Goal: Task Accomplishment & Management: Manage account settings

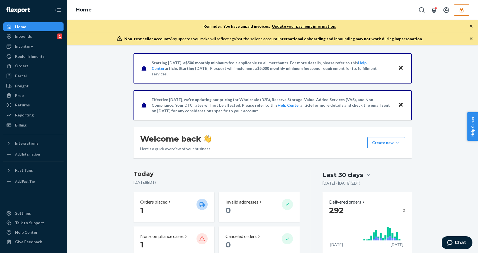
scroll to position [24, 0]
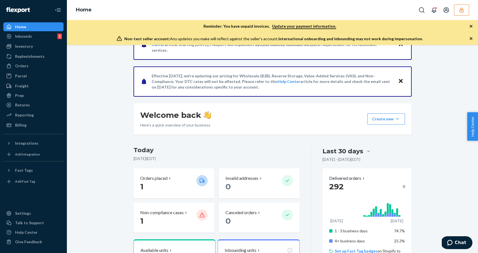
click at [457, 13] on button "button" at bounding box center [461, 9] width 15 height 11
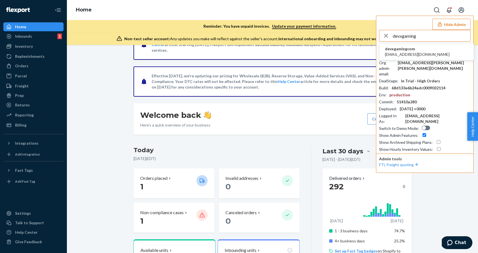
type input "devxgaming"
click at [408, 52] on span "dev@xgaming.com" at bounding box center [417, 55] width 65 height 6
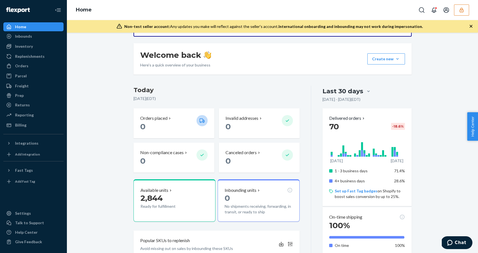
scroll to position [79, 0]
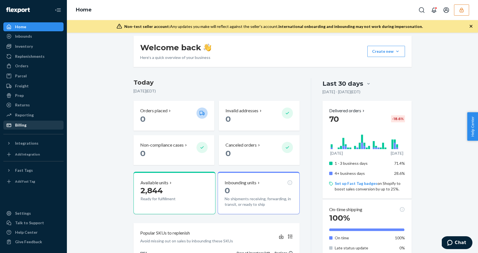
click at [15, 122] on div at bounding box center [10, 125] width 9 height 6
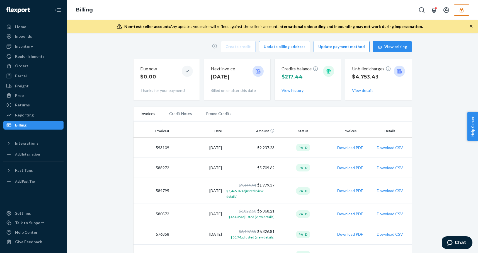
click at [39, 25] on div "Home" at bounding box center [33, 27] width 59 height 8
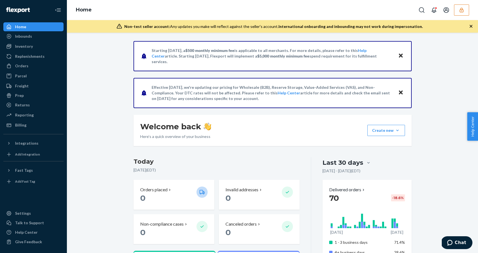
click at [458, 11] on button "button" at bounding box center [461, 9] width 15 height 11
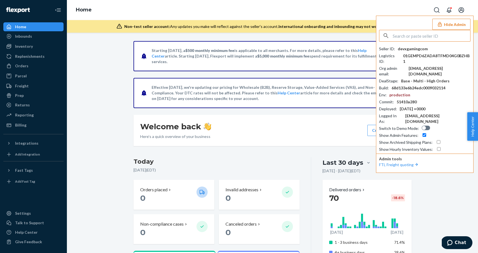
click at [433, 39] on input "text" at bounding box center [432, 35] width 78 height 11
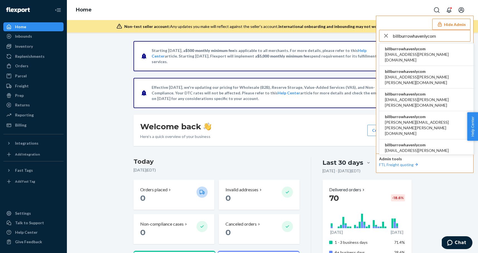
type input "billburrowhavenlycom"
click at [410, 50] on span "billburrowhavenlycom" at bounding box center [426, 49] width 83 height 6
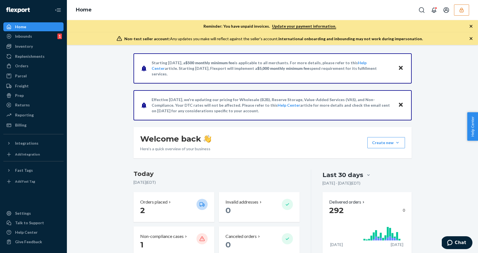
click at [461, 10] on icon "button" at bounding box center [462, 10] width 6 height 6
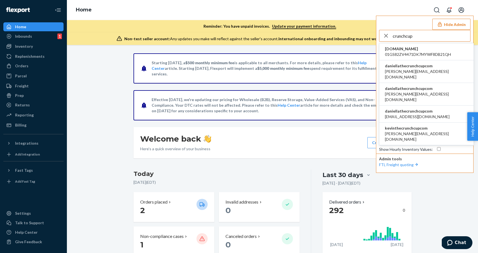
type input "crunchcup"
click at [420, 64] on span "daniellathecrunchcupcom" at bounding box center [426, 66] width 83 height 6
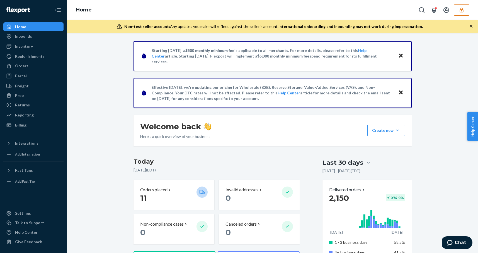
scroll to position [8, 0]
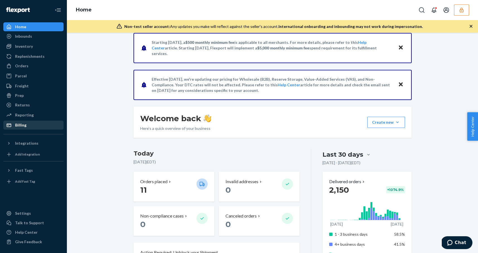
click at [16, 127] on div "Billing" at bounding box center [20, 125] width 11 height 6
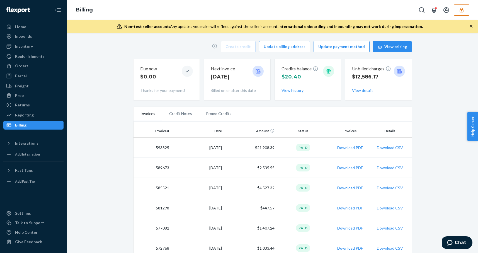
click at [457, 13] on button "button" at bounding box center [461, 9] width 15 height 11
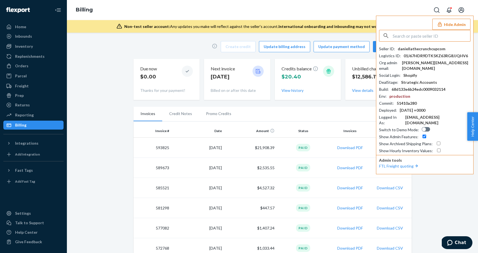
click at [419, 38] on input "text" at bounding box center [432, 35] width 78 height 11
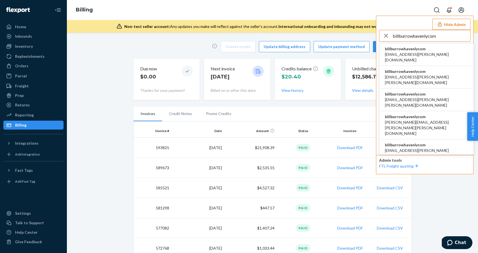
type input "billburrowhavenlycom"
click at [399, 52] on span "acummings+burrow@havenly.com" at bounding box center [426, 57] width 83 height 11
